Goal: Book appointment/travel/reservation

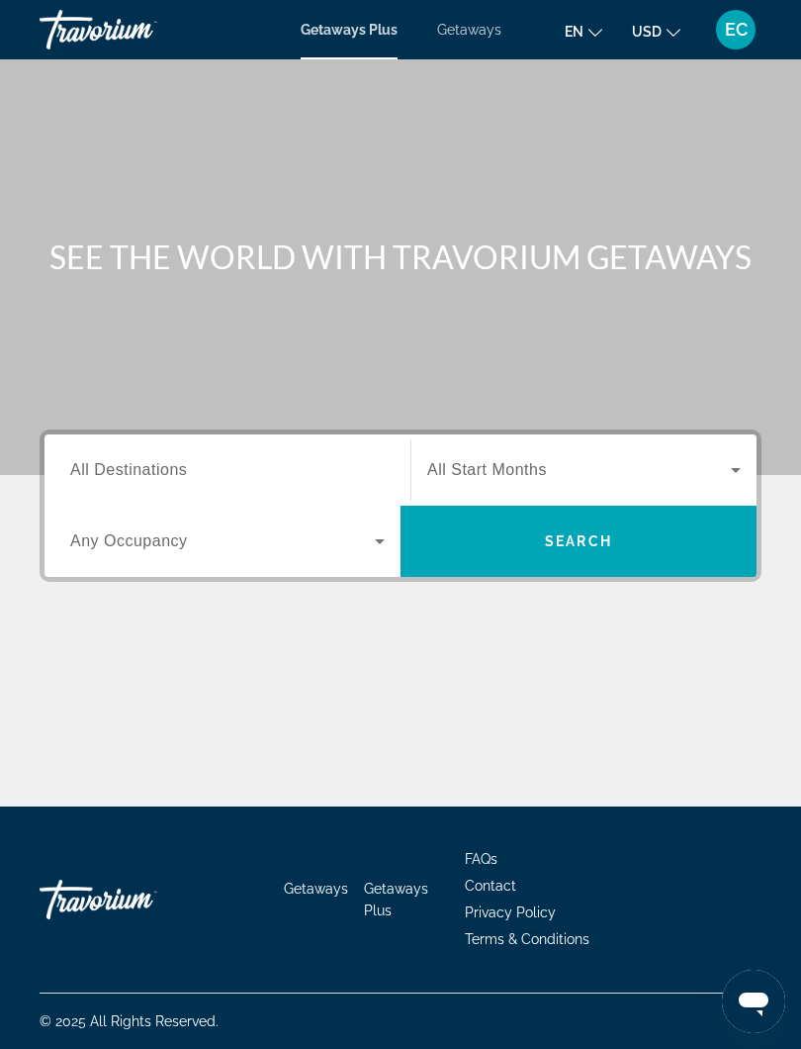
click at [98, 466] on span "All Destinations" at bounding box center [128, 469] width 117 height 17
click at [98, 466] on input "Destination All Destinations" at bounding box center [227, 471] width 315 height 24
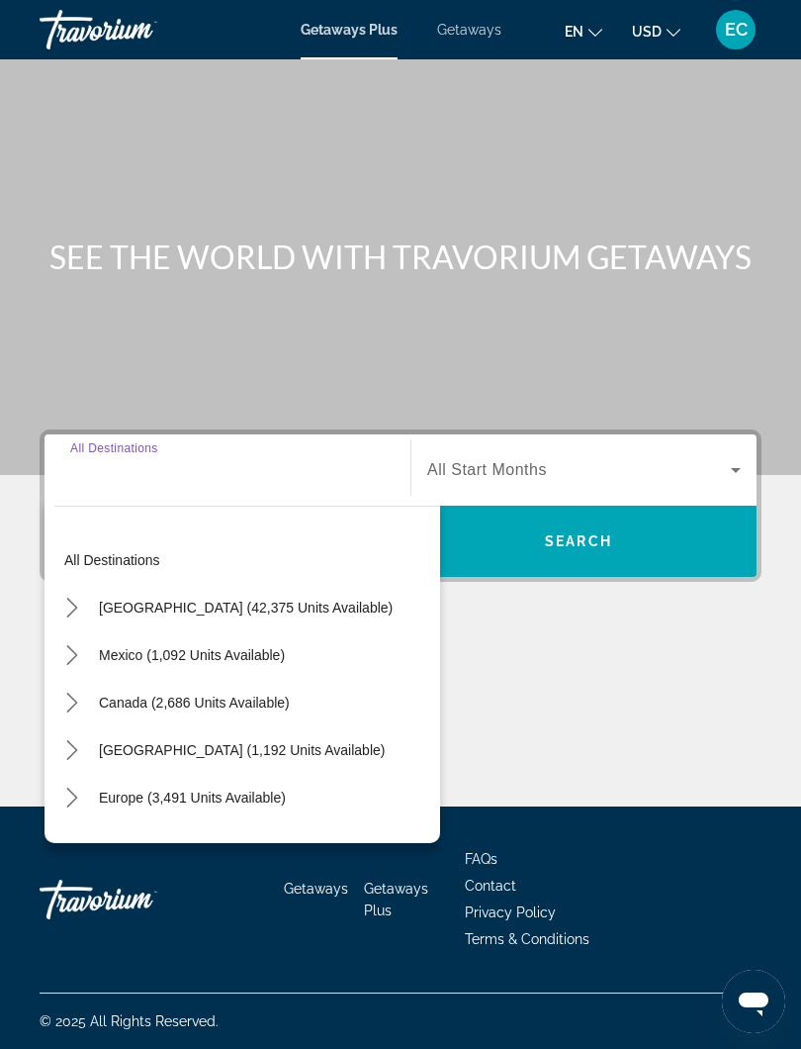
click at [461, 36] on span "Getaways" at bounding box center [469, 30] width 64 height 16
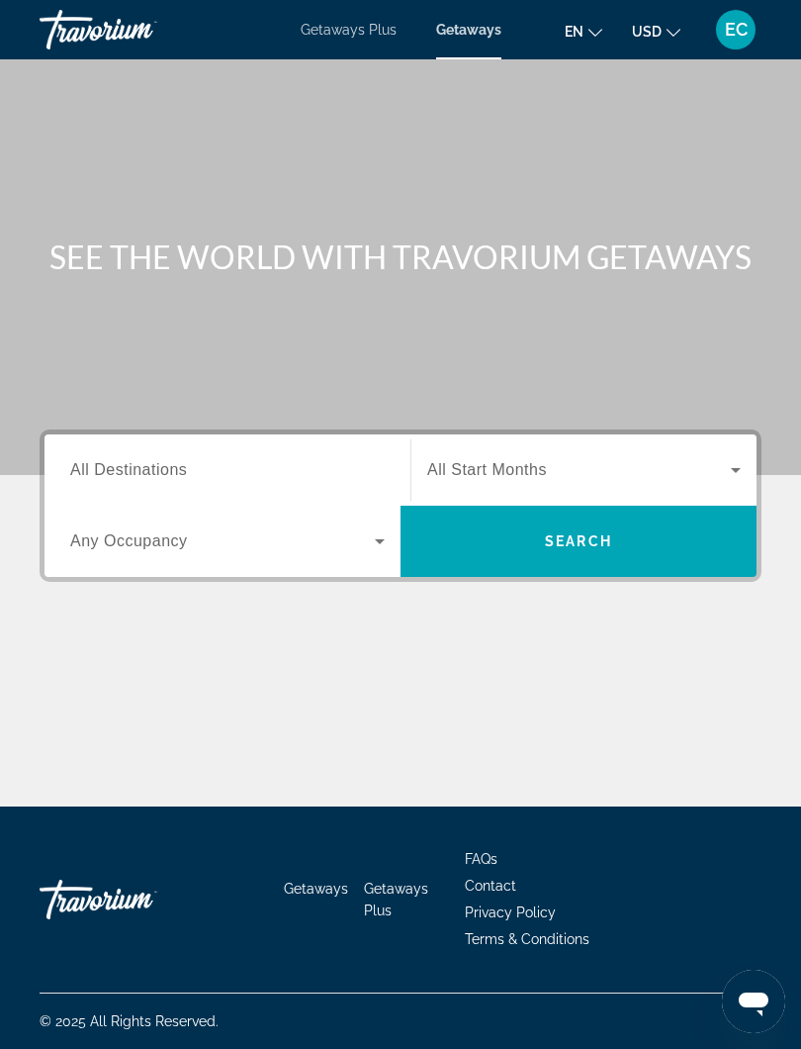
click at [85, 468] on span "All Destinations" at bounding box center [128, 469] width 117 height 17
click at [85, 468] on input "Destination All Destinations" at bounding box center [227, 471] width 315 height 24
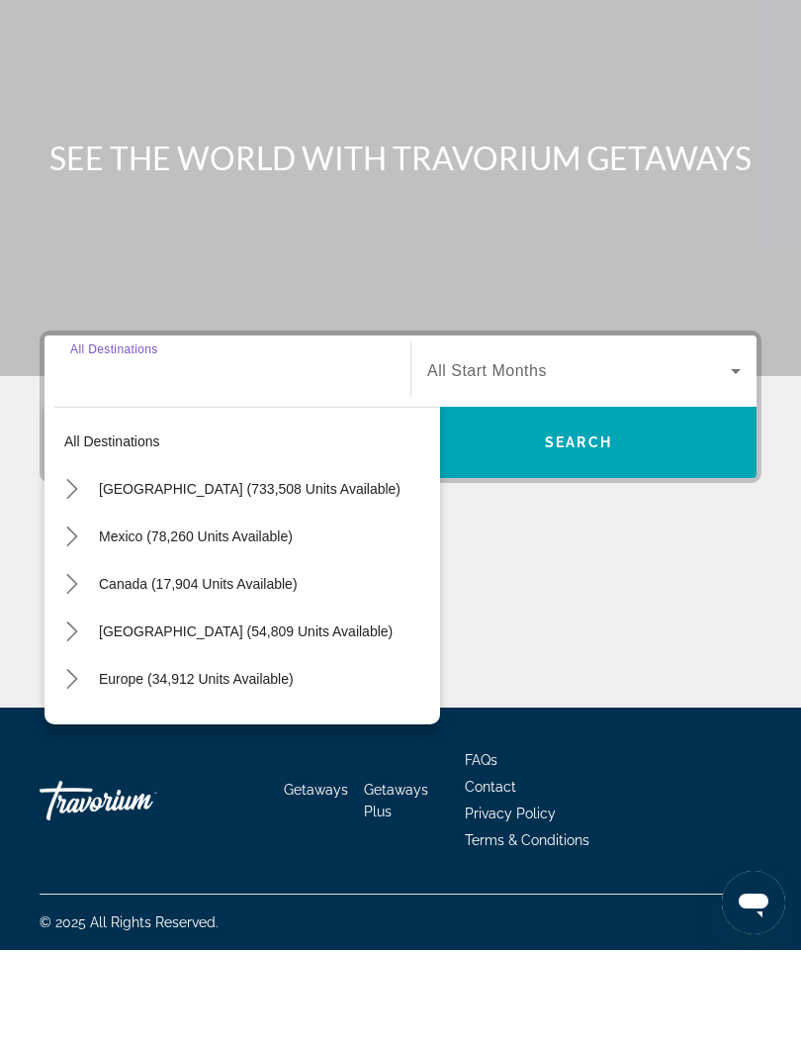
scroll to position [20, 0]
click at [70, 720] on icon "Toggle Caribbean & Atlantic Islands (54,809 units available) submenu" at bounding box center [71, 730] width 11 height 20
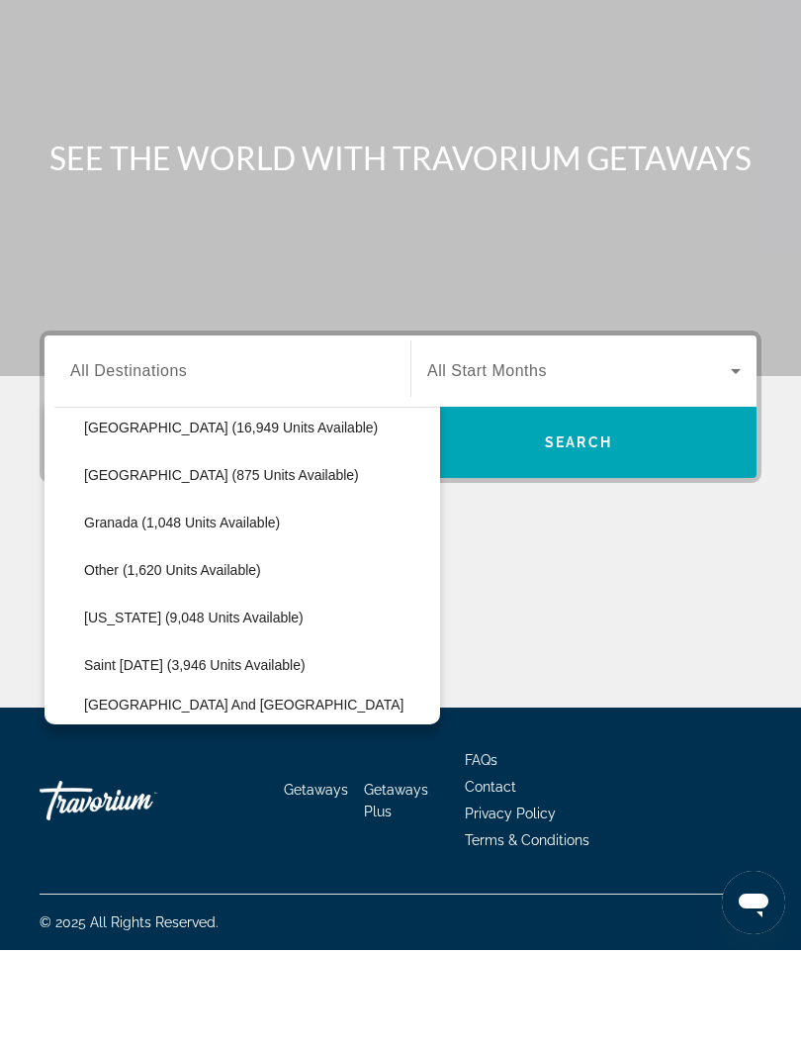
scroll to position [419, 0]
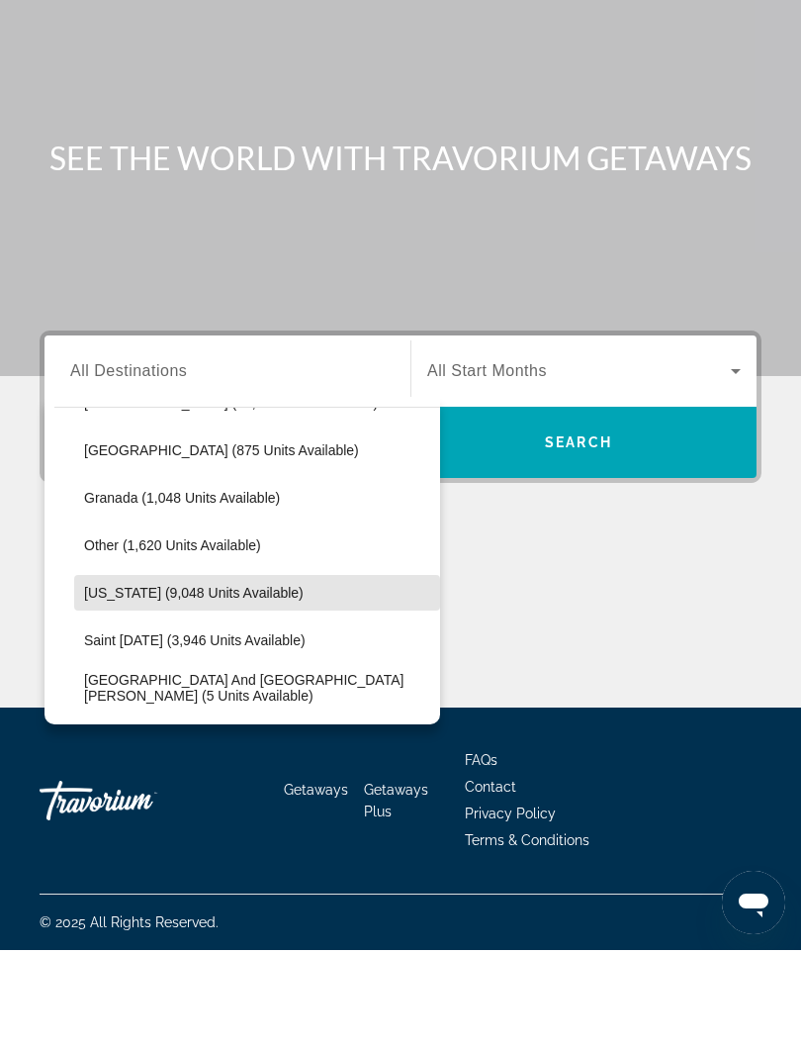
click at [118, 684] on span "[US_STATE] (9,048 units available)" at bounding box center [194, 692] width 220 height 16
type input "**********"
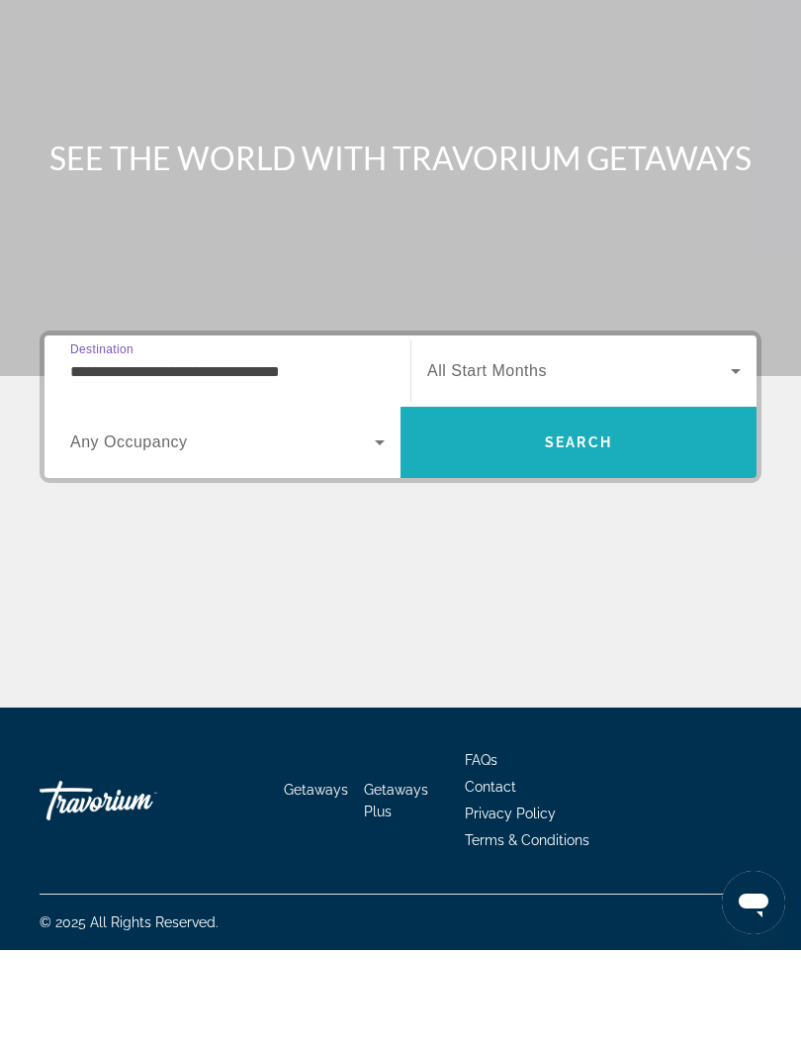
click at [631, 517] on span "Search" at bounding box center [579, 540] width 356 height 47
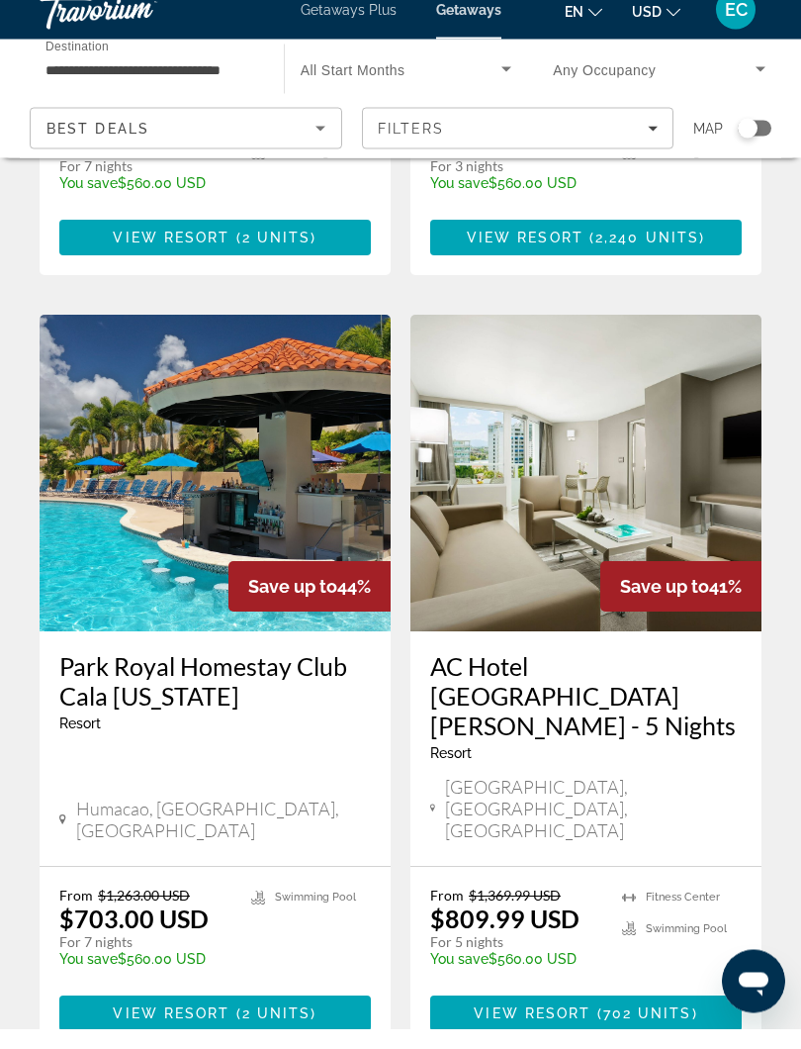
scroll to position [1435, 0]
click at [146, 1025] on span "View Resort" at bounding box center [171, 1033] width 117 height 16
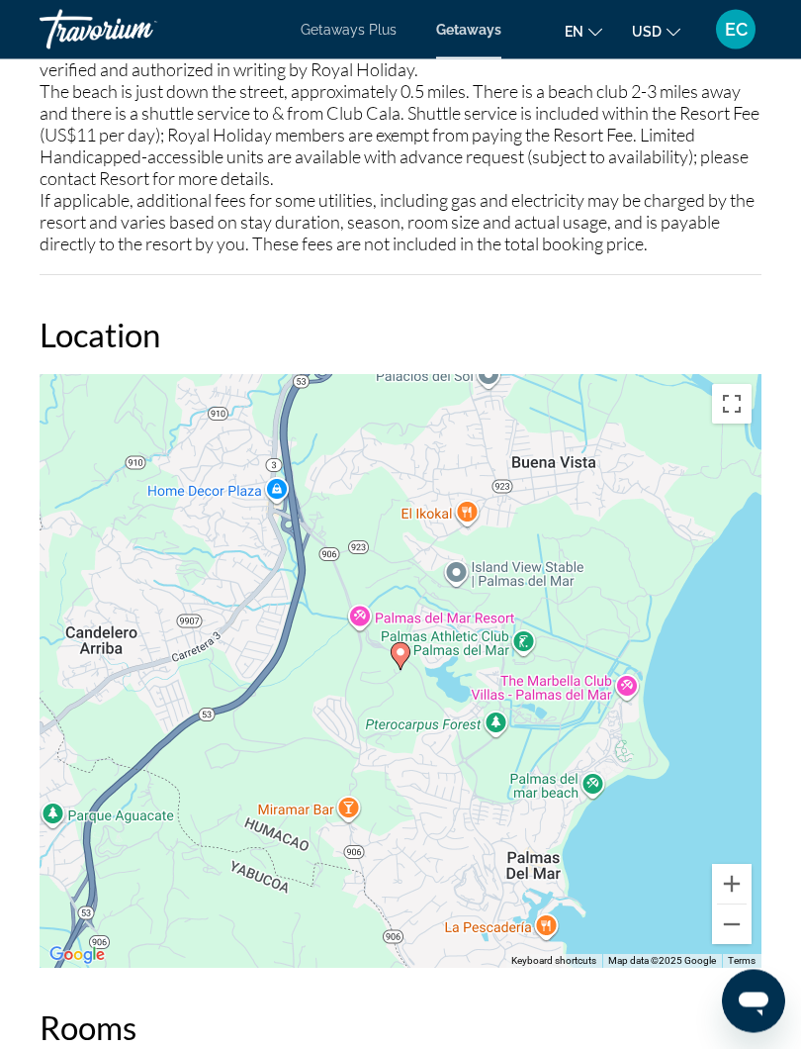
scroll to position [3054, 0]
